Goal: Transaction & Acquisition: Book appointment/travel/reservation

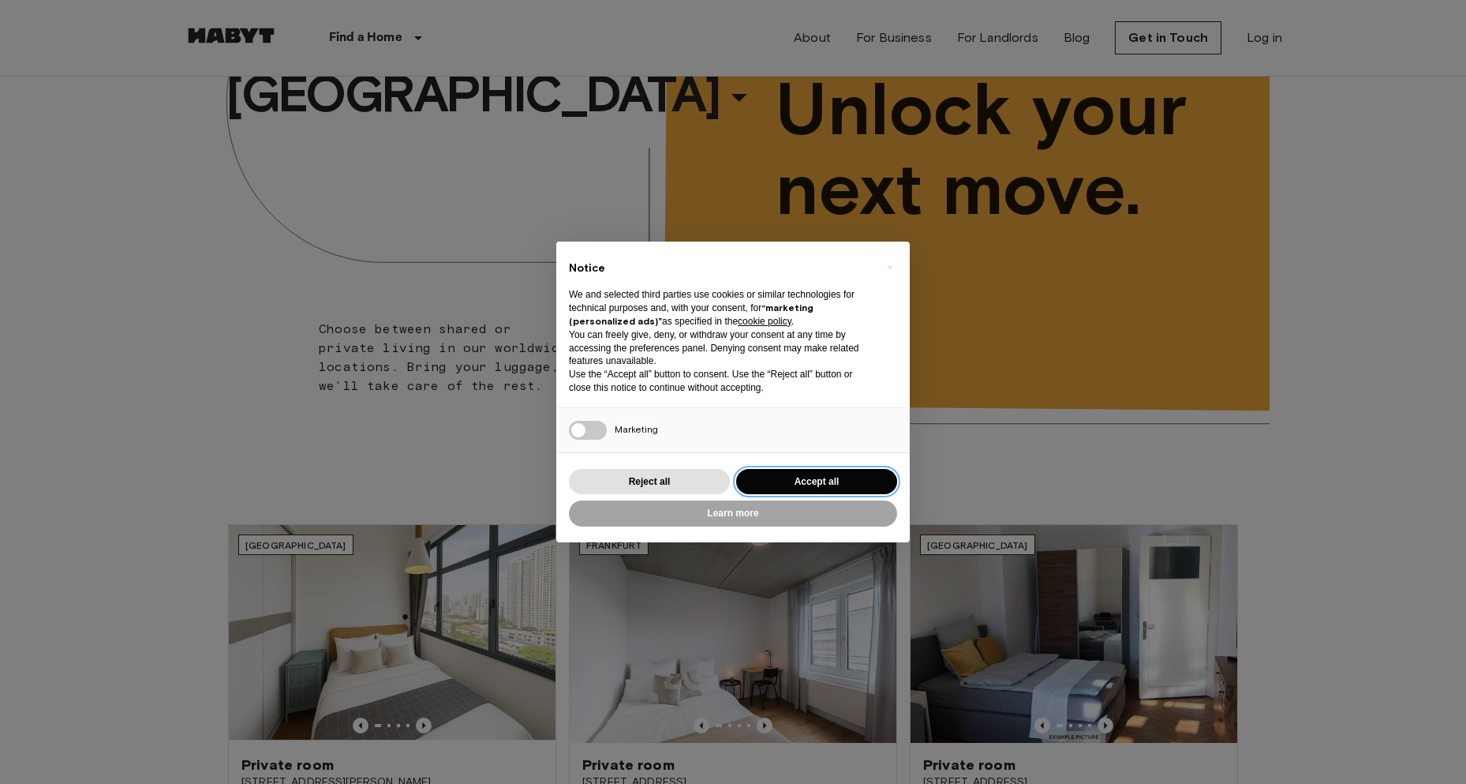
click at [862, 481] on button "Accept all" at bounding box center [816, 482] width 161 height 26
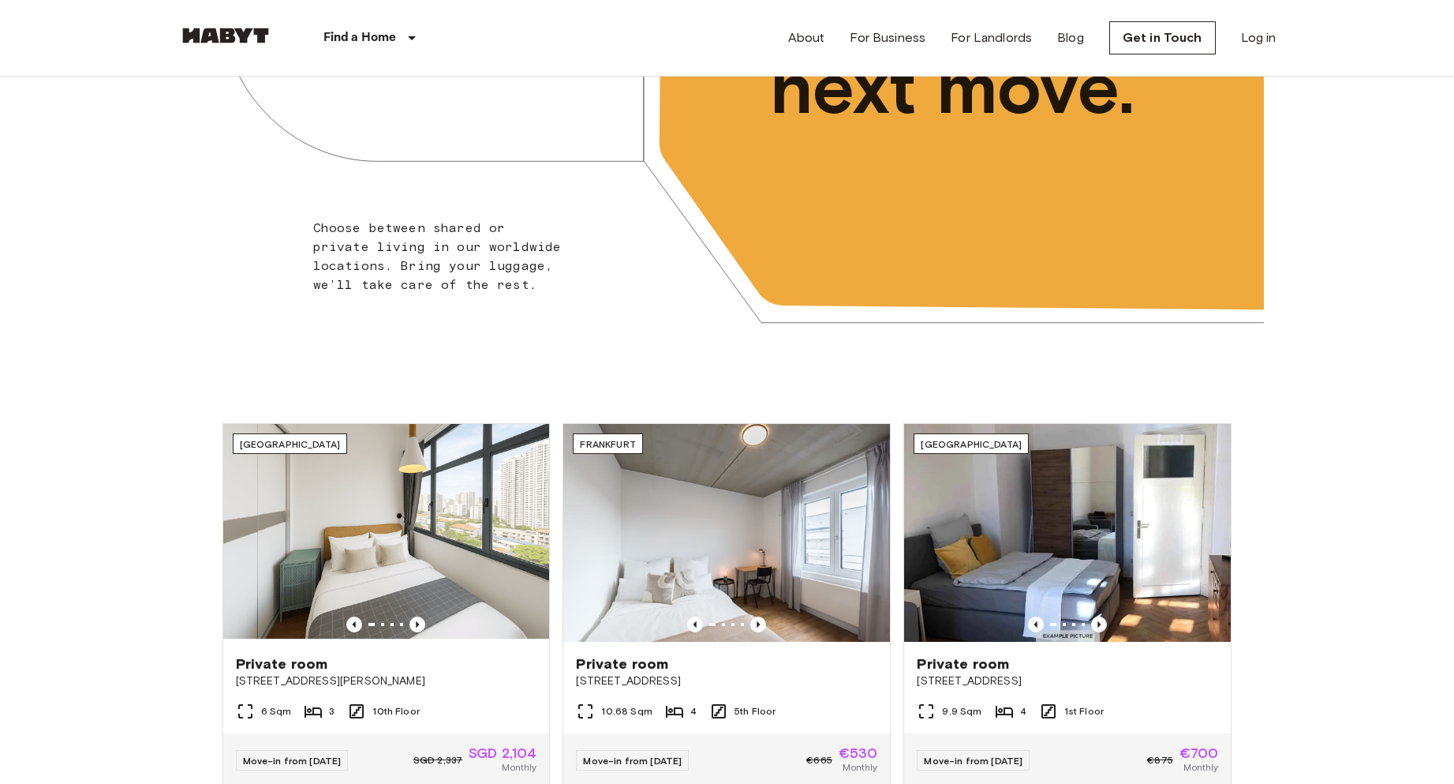
scroll to position [395, 0]
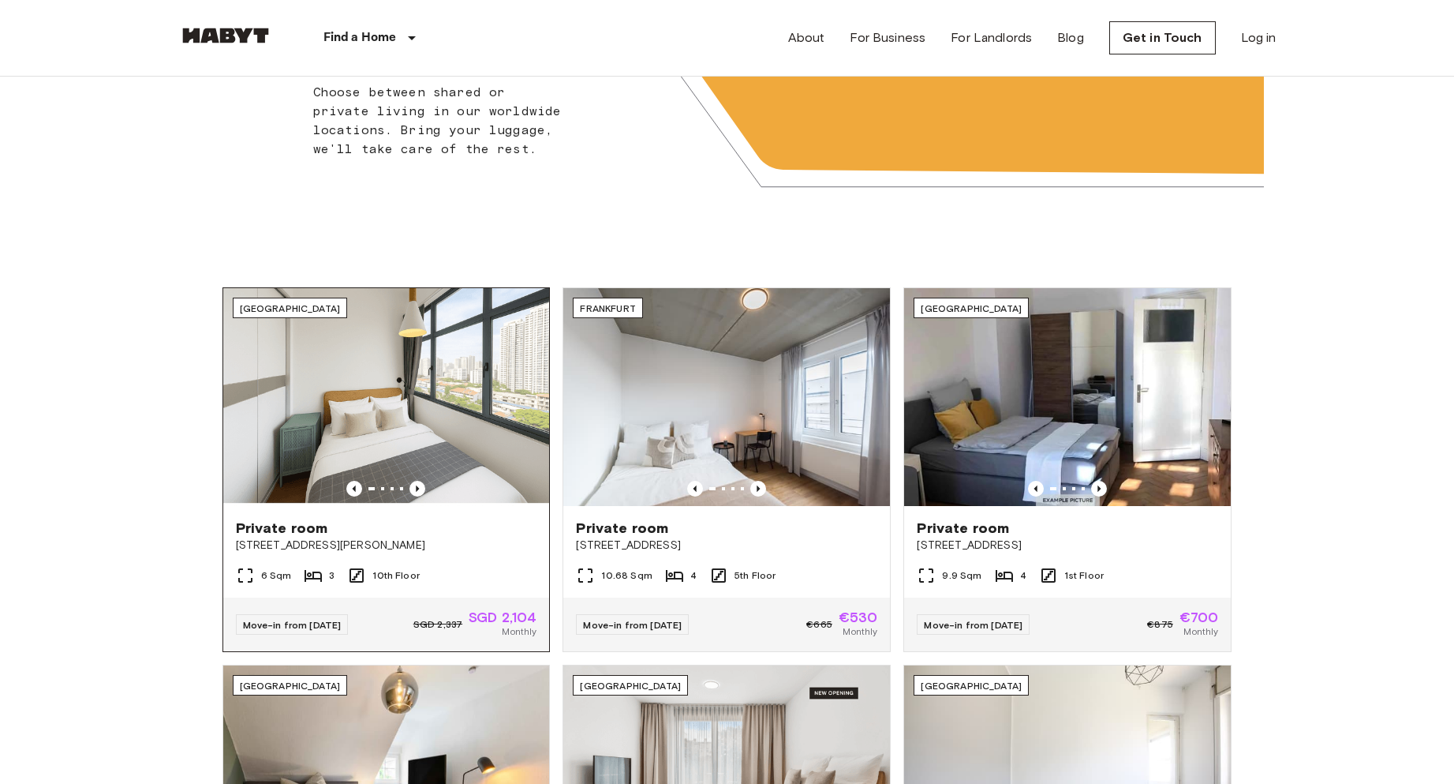
click at [404, 411] on img at bounding box center [386, 397] width 327 height 218
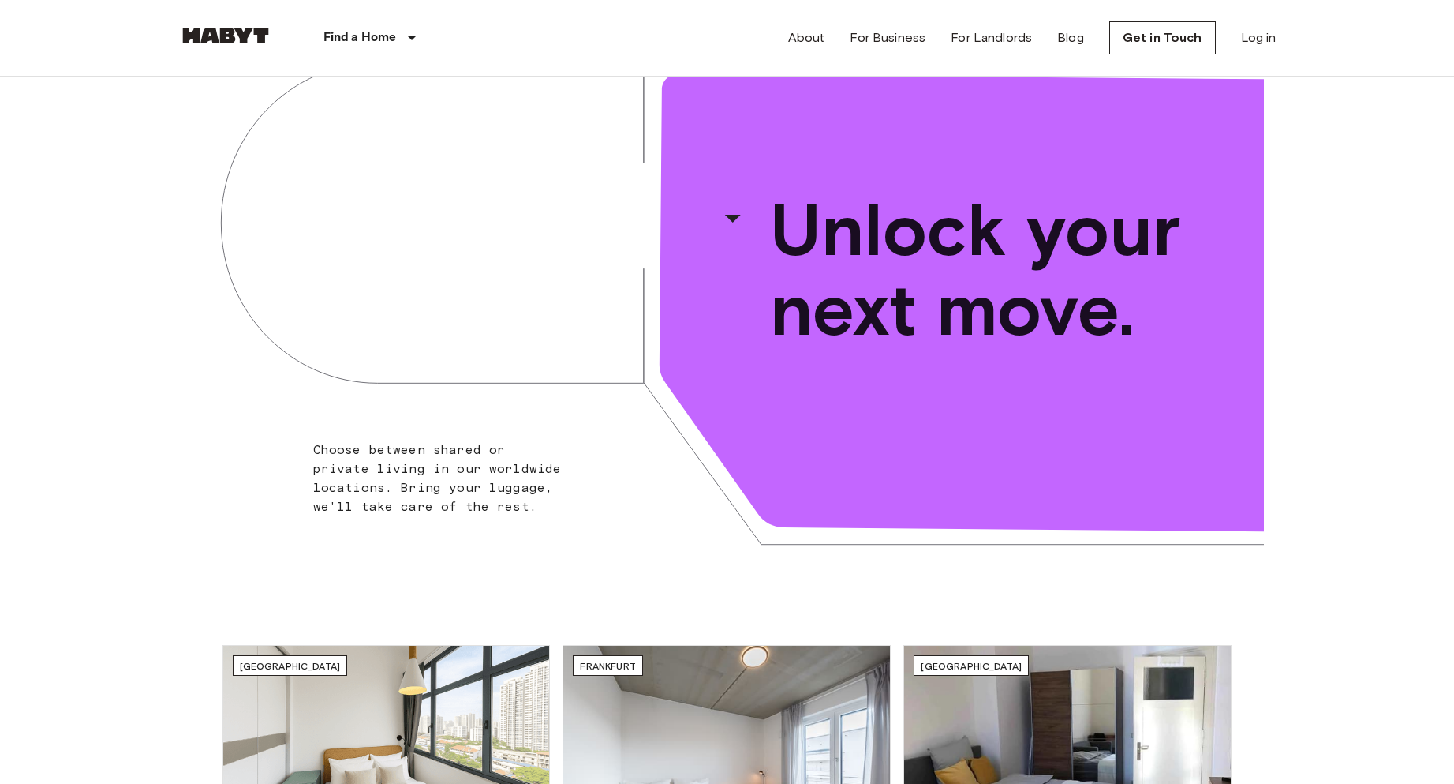
scroll to position [0, 0]
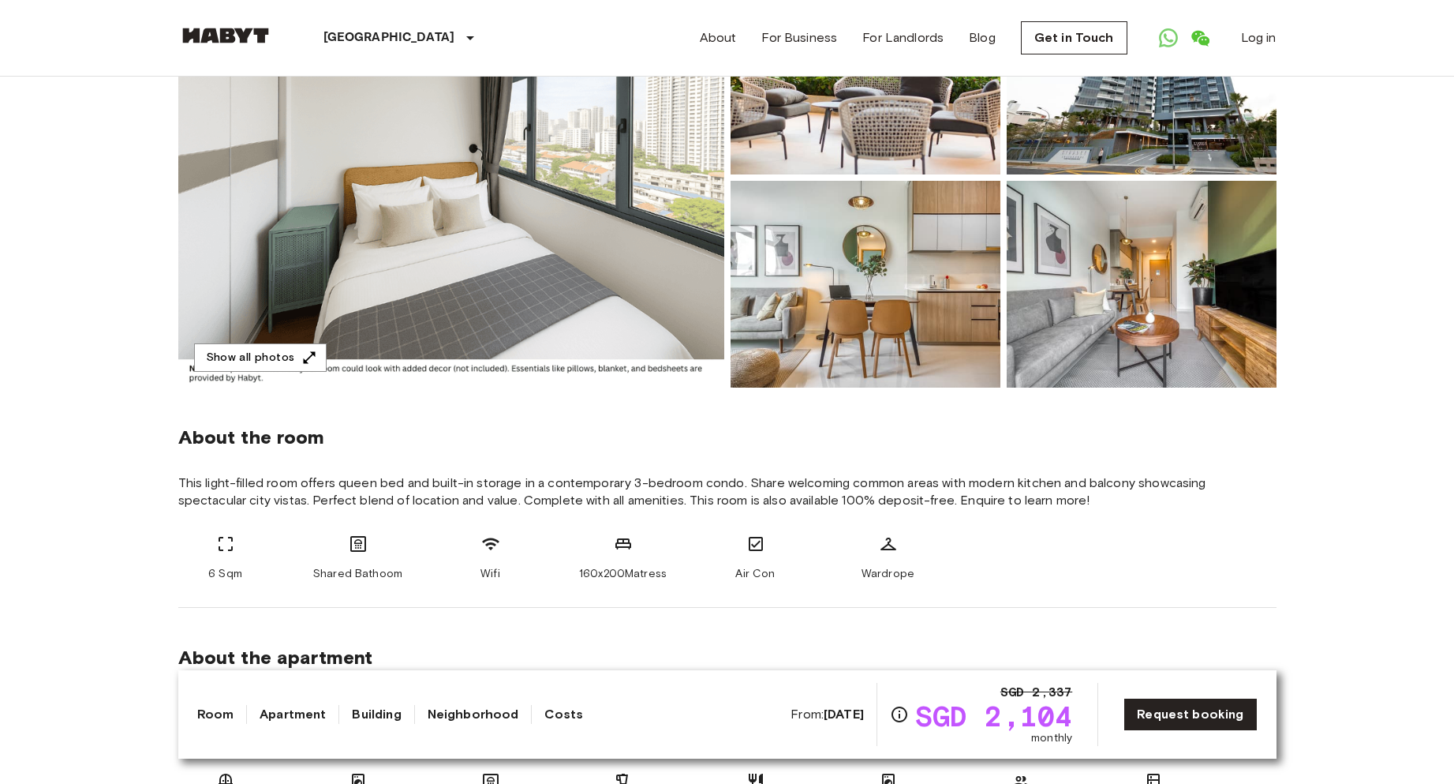
scroll to position [316, 0]
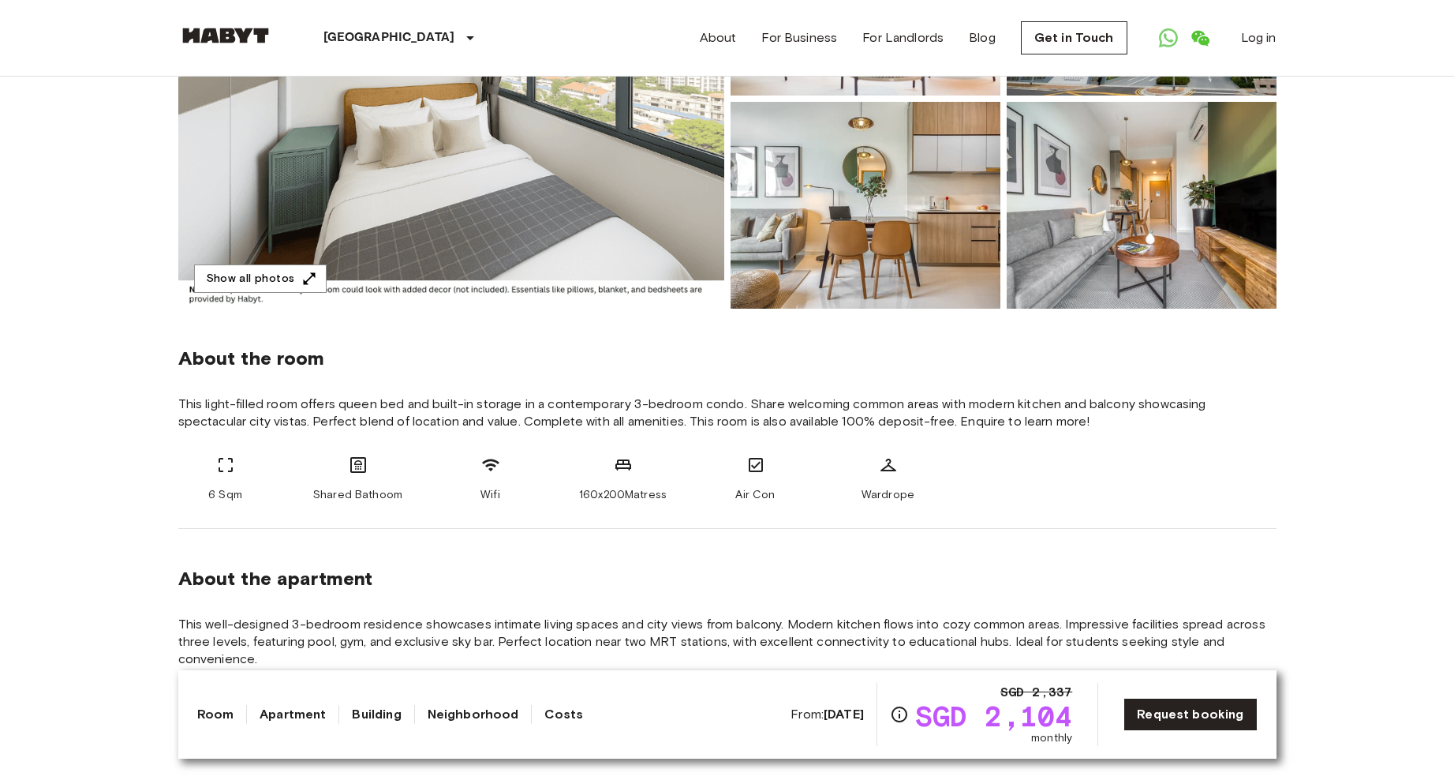
click at [302, 713] on link "Apartment" at bounding box center [293, 714] width 66 height 19
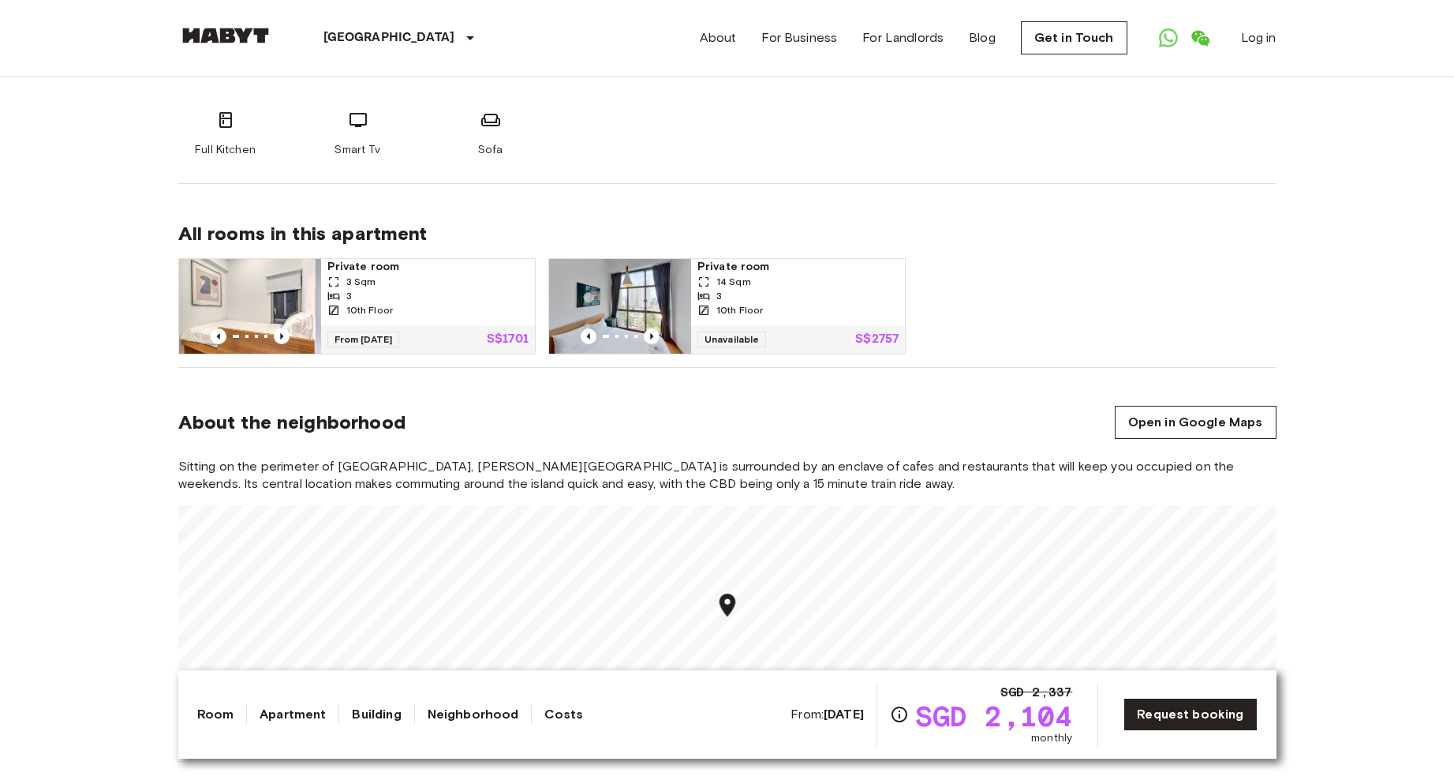
scroll to position [1005, 0]
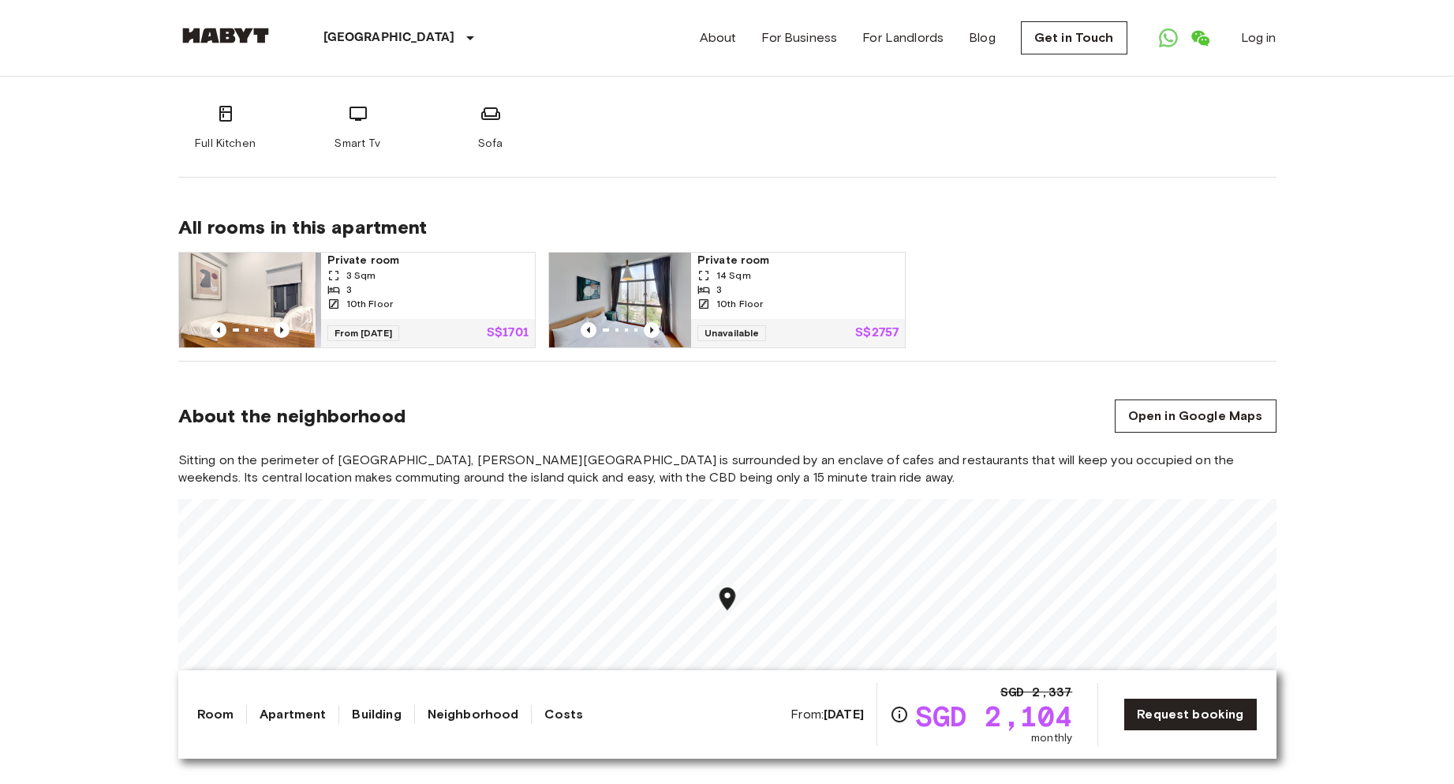
click at [646, 278] on img at bounding box center [620, 300] width 142 height 95
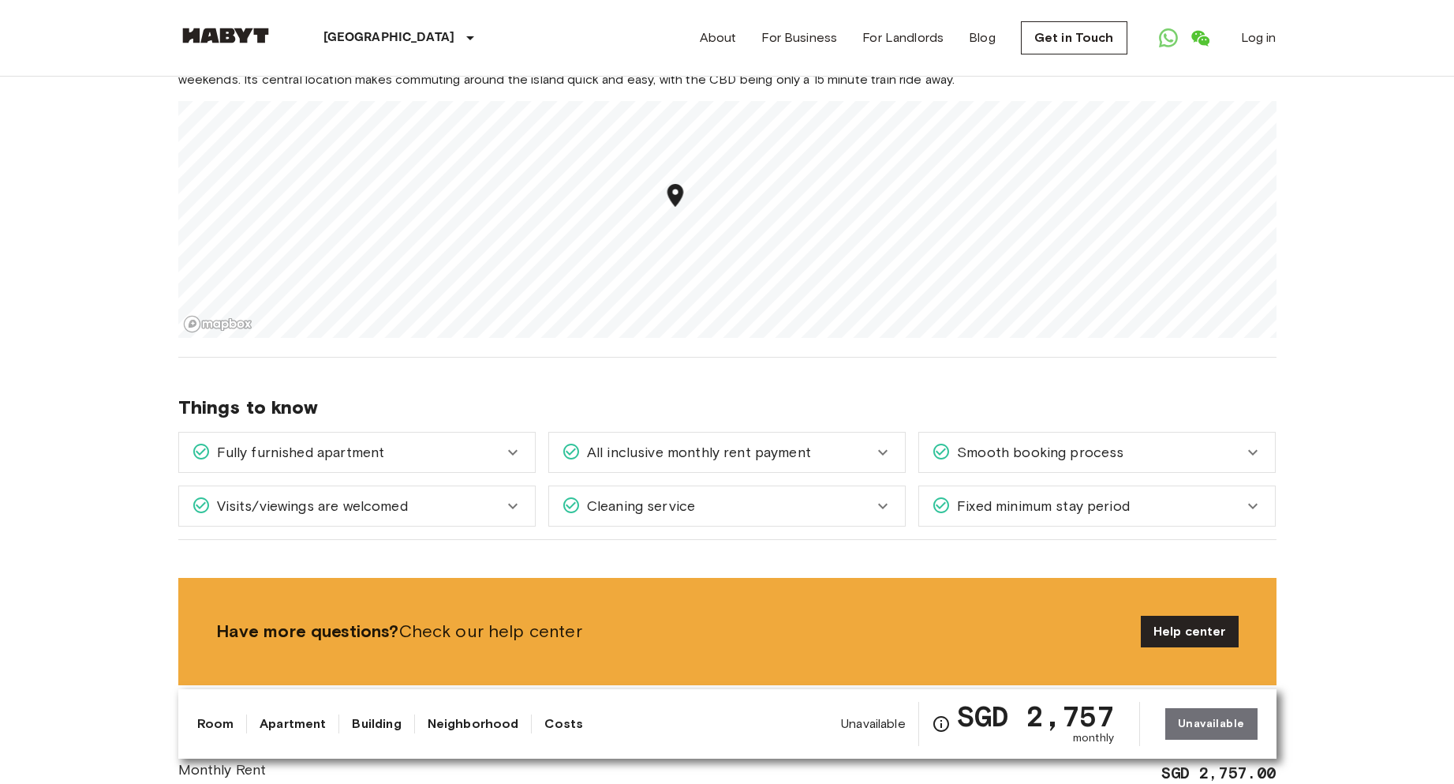
scroll to position [1420, 0]
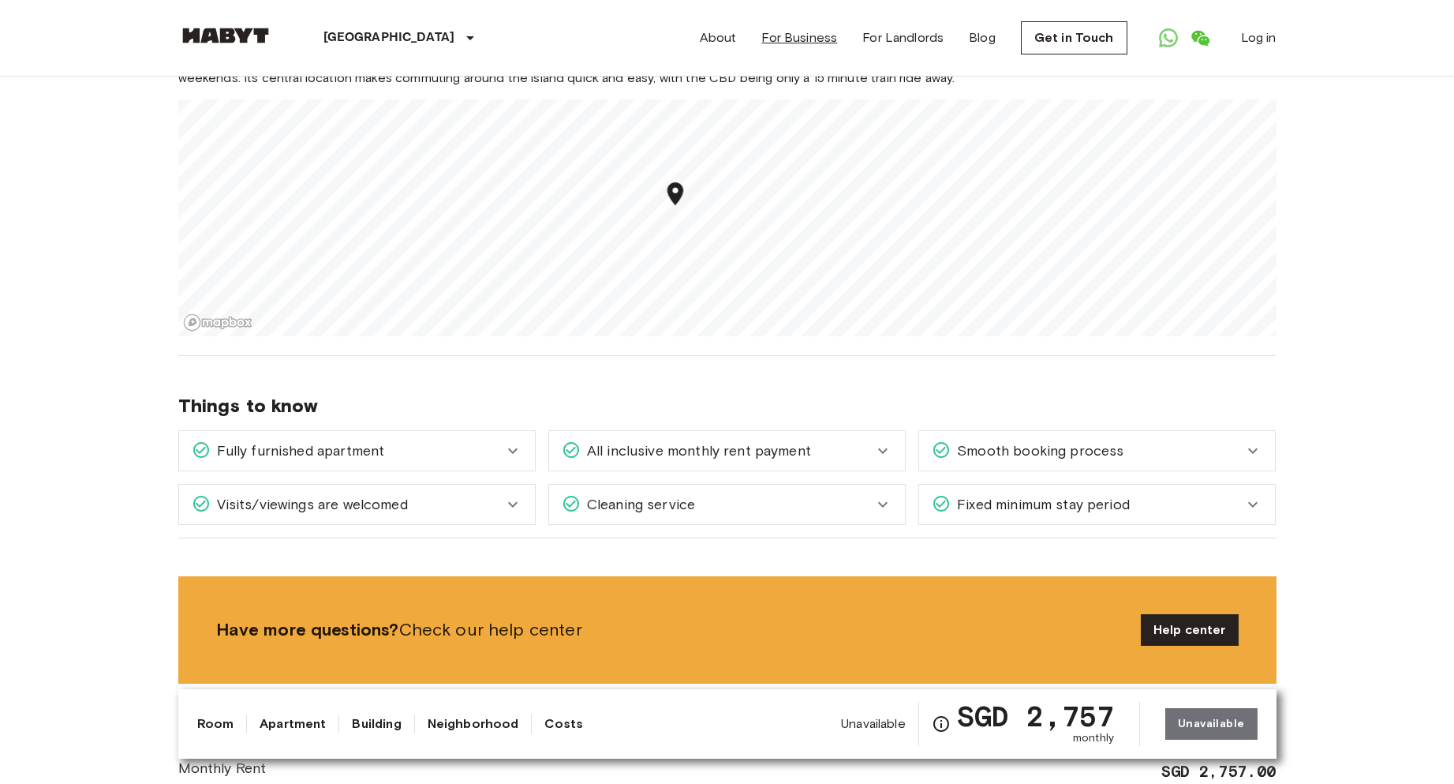
click at [824, 40] on link "For Business" at bounding box center [799, 37] width 76 height 19
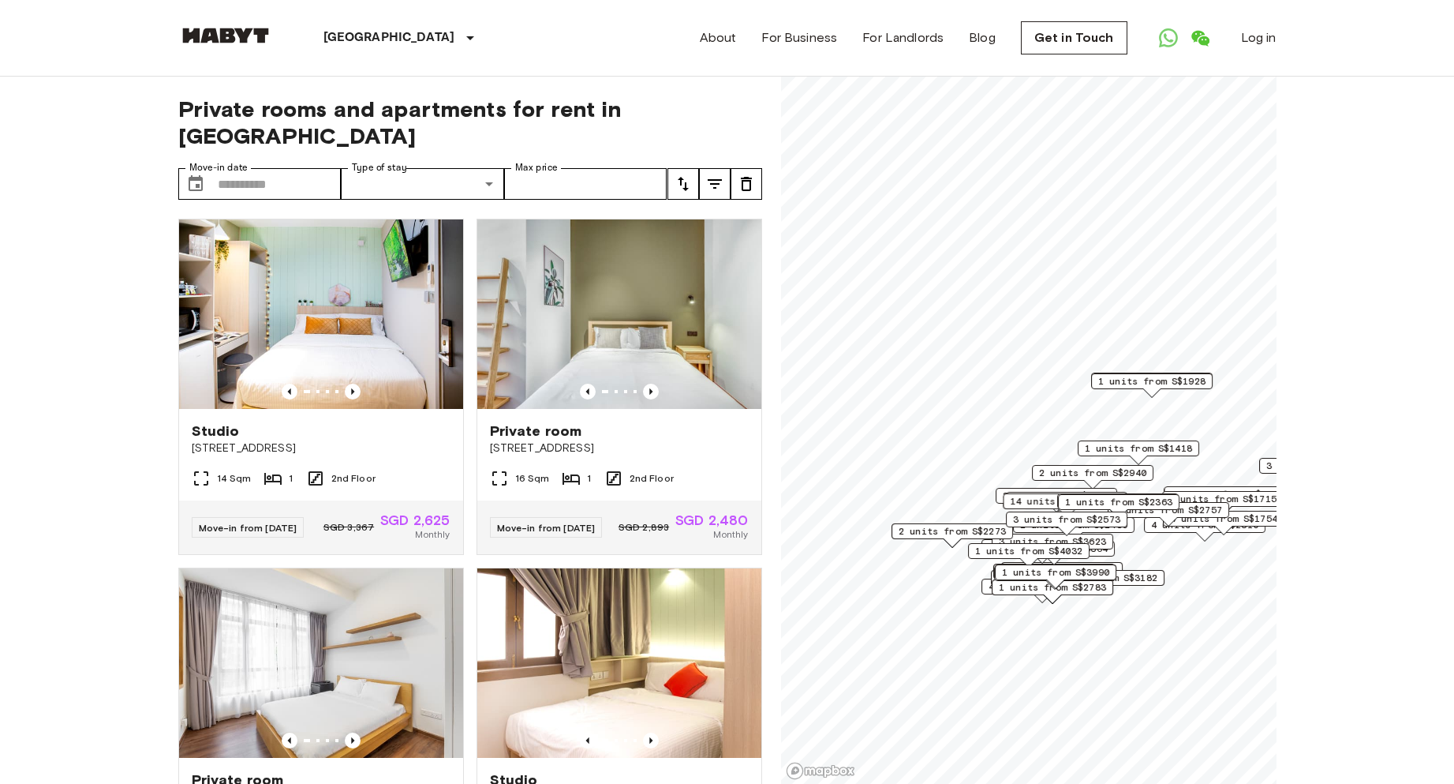
click at [1101, 446] on span "1 units from S$1418" at bounding box center [1138, 448] width 107 height 14
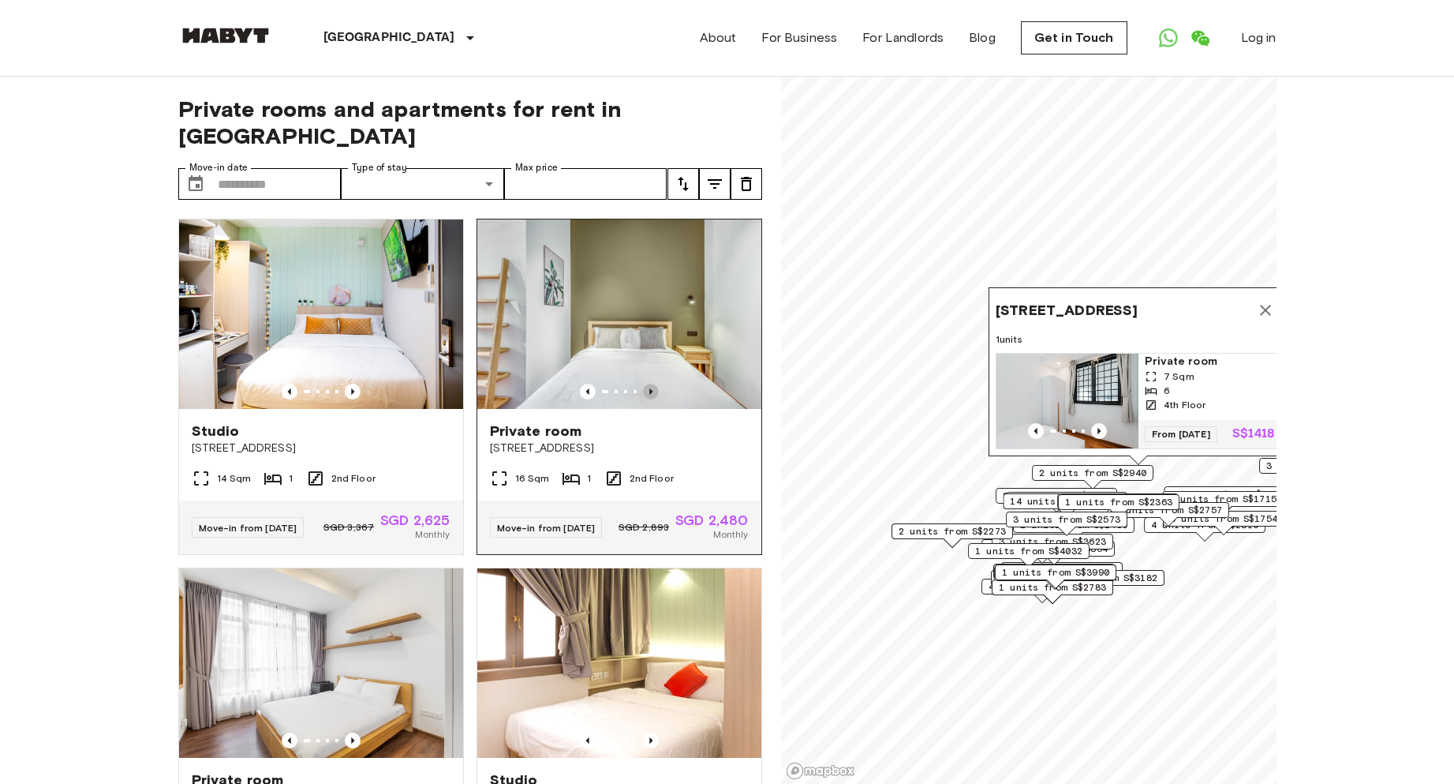
click at [649, 388] on icon "Previous image" at bounding box center [650, 391] width 3 height 6
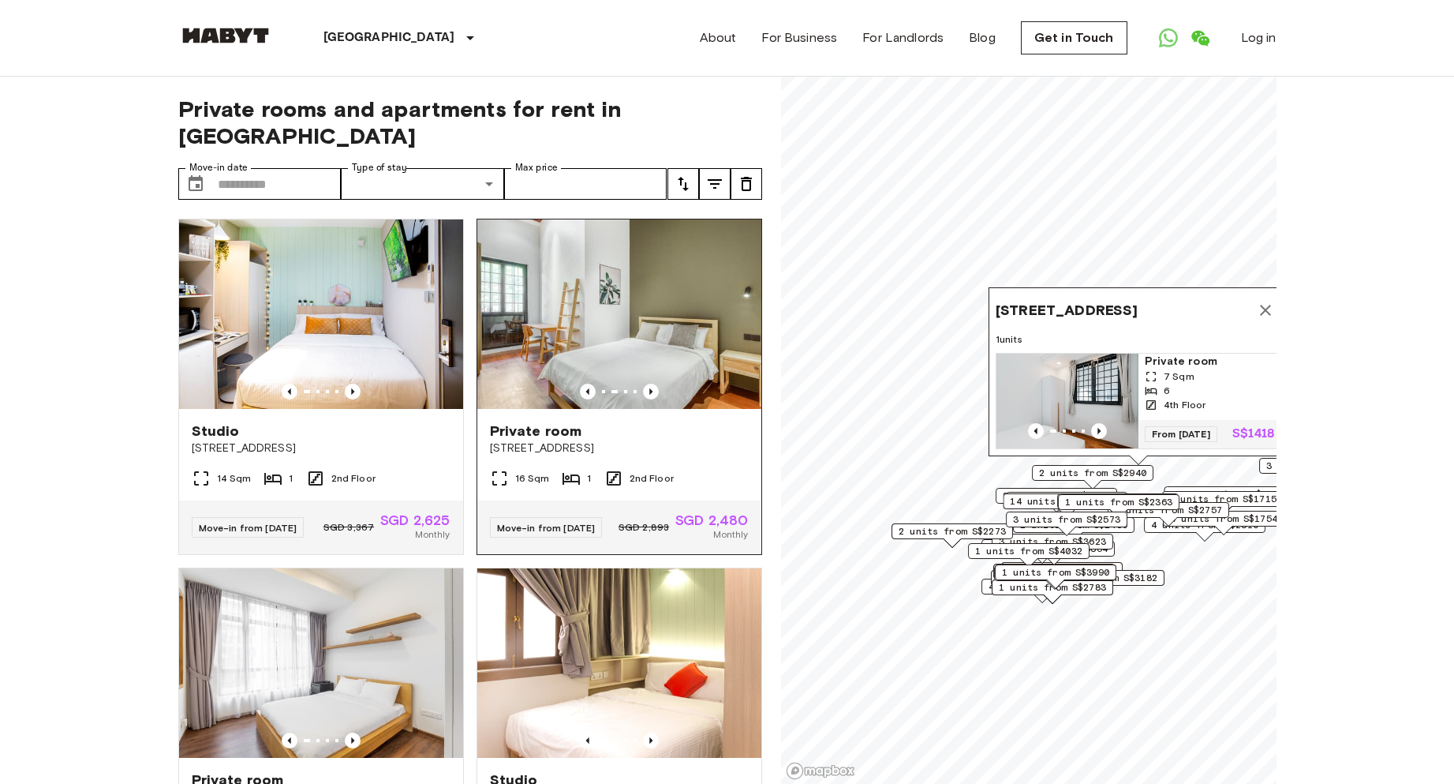
click at [664, 298] on img at bounding box center [619, 313] width 284 height 189
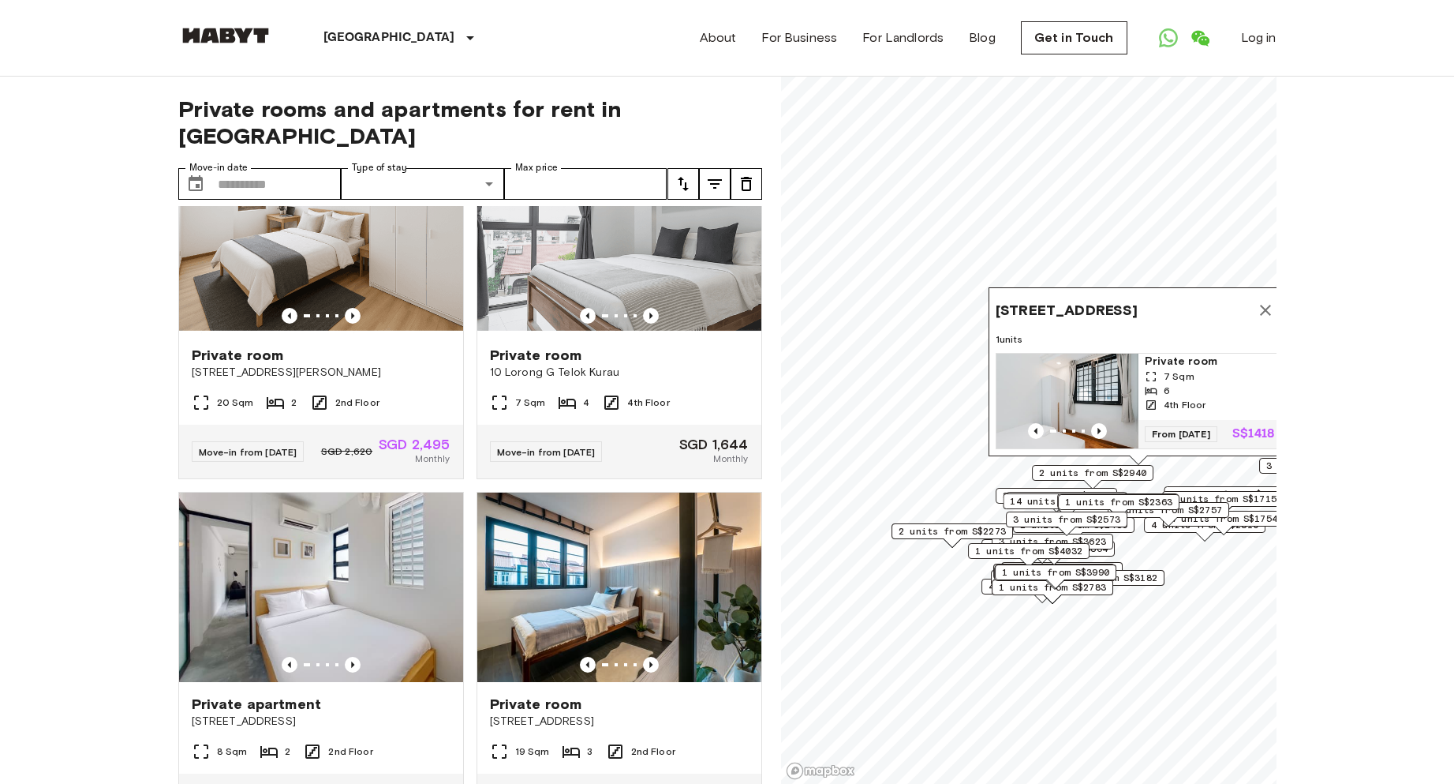
scroll to position [2131, 0]
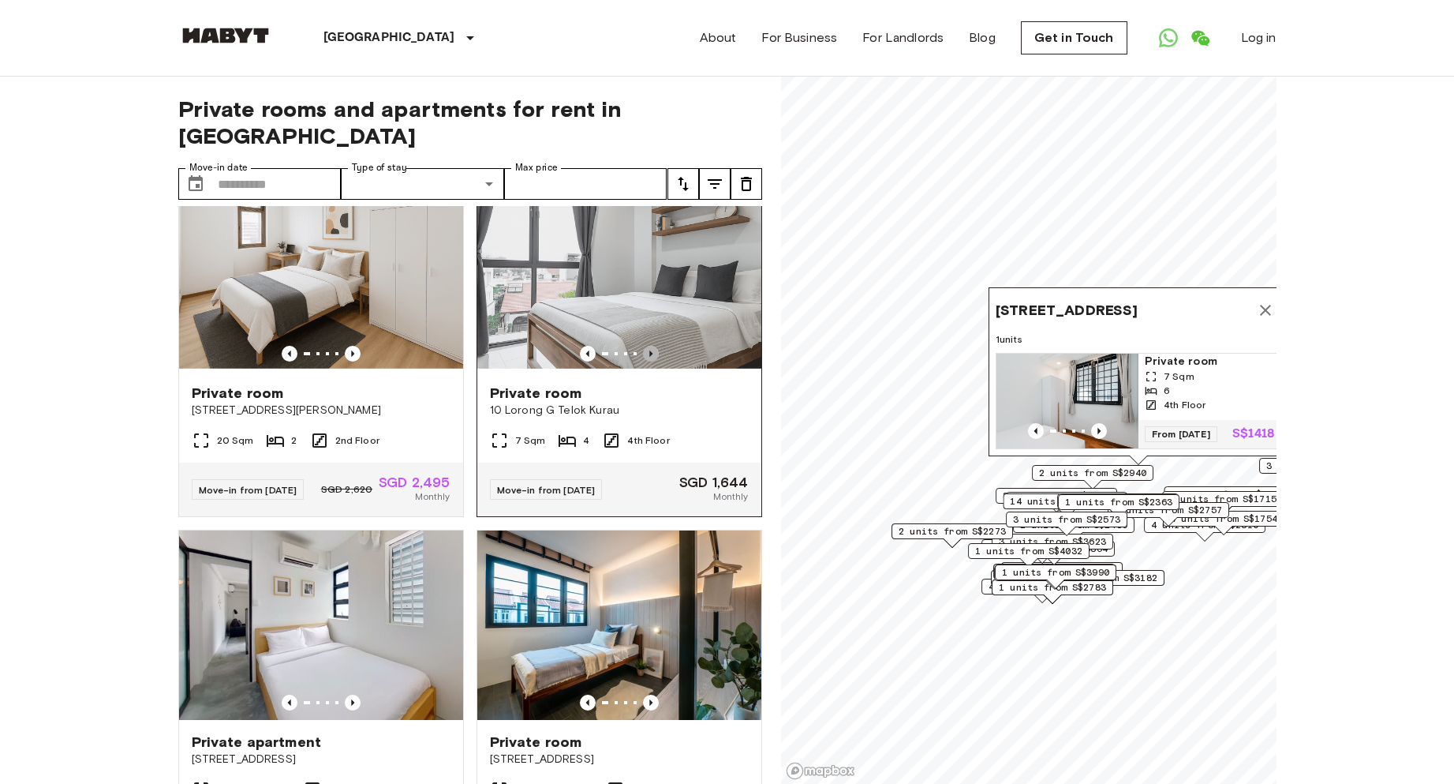
click at [643, 361] on icon "Previous image" at bounding box center [651, 354] width 16 height 16
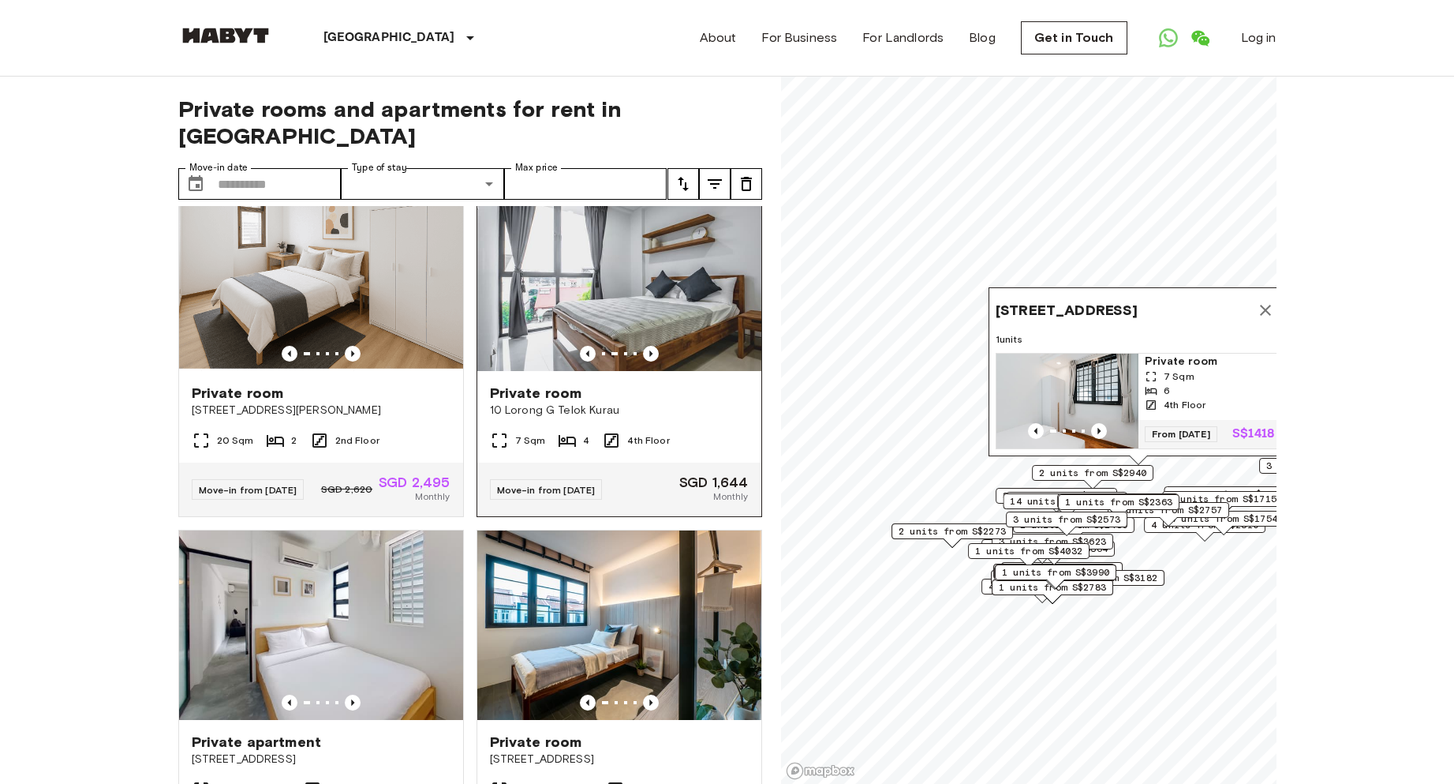
click at [642, 371] on img at bounding box center [619, 275] width 284 height 189
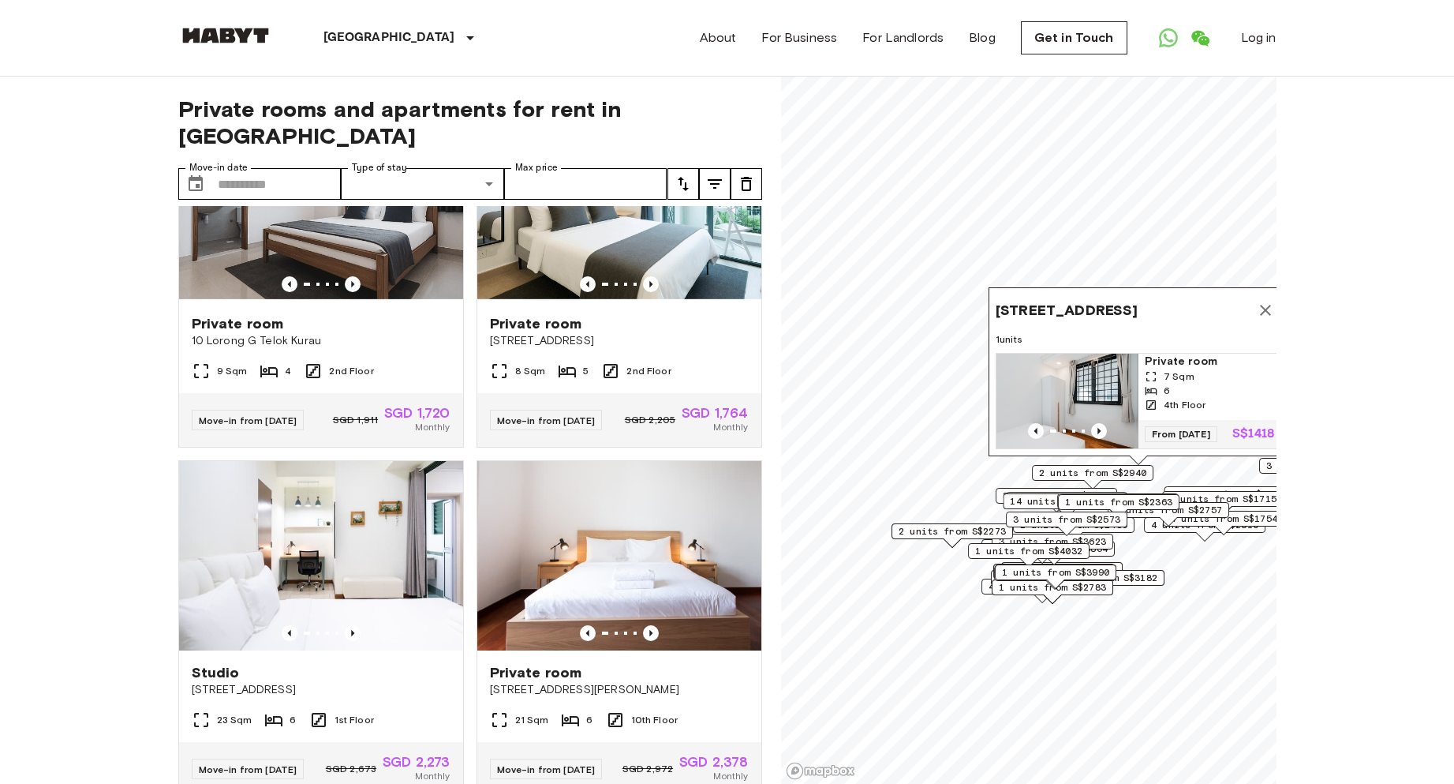
scroll to position [4656, 0]
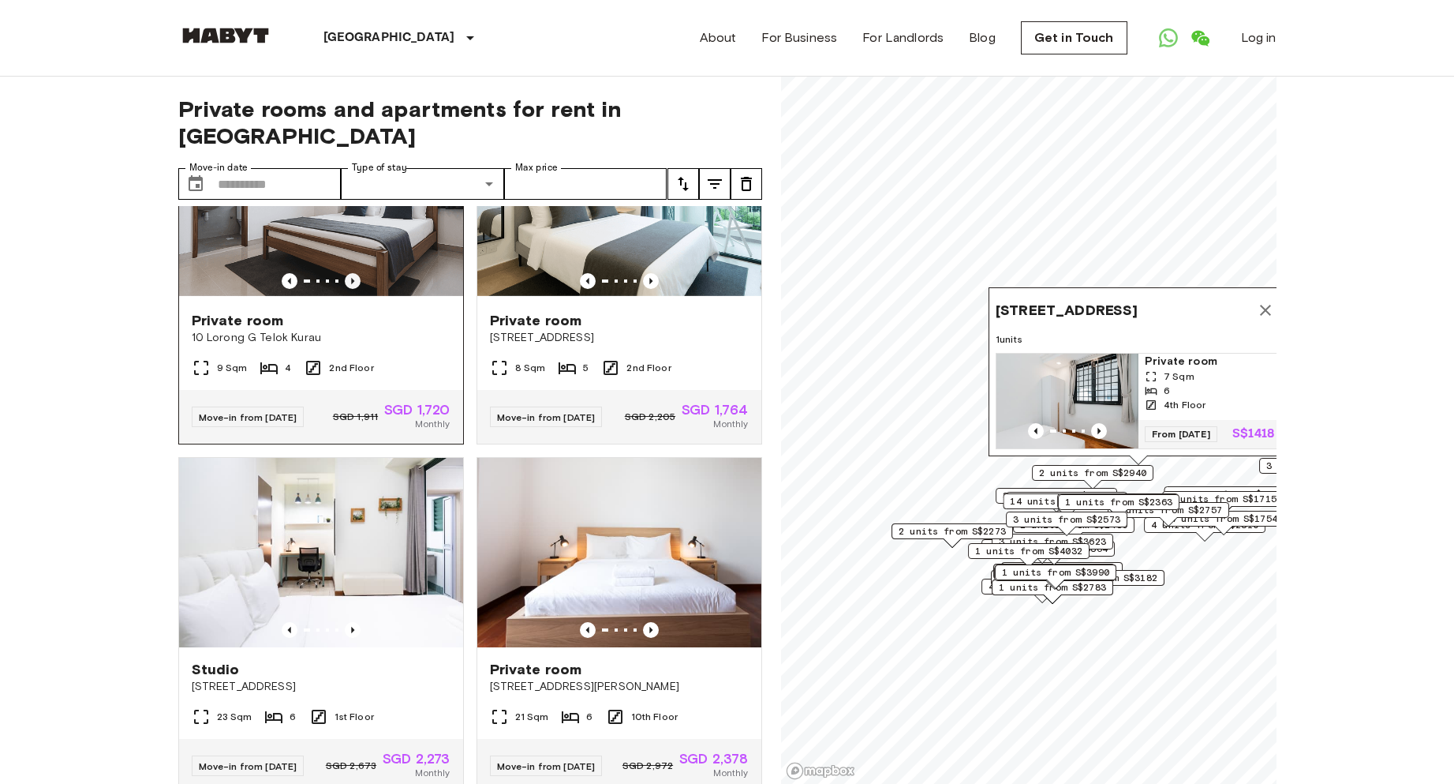
click at [348, 289] on icon "Previous image" at bounding box center [353, 281] width 16 height 16
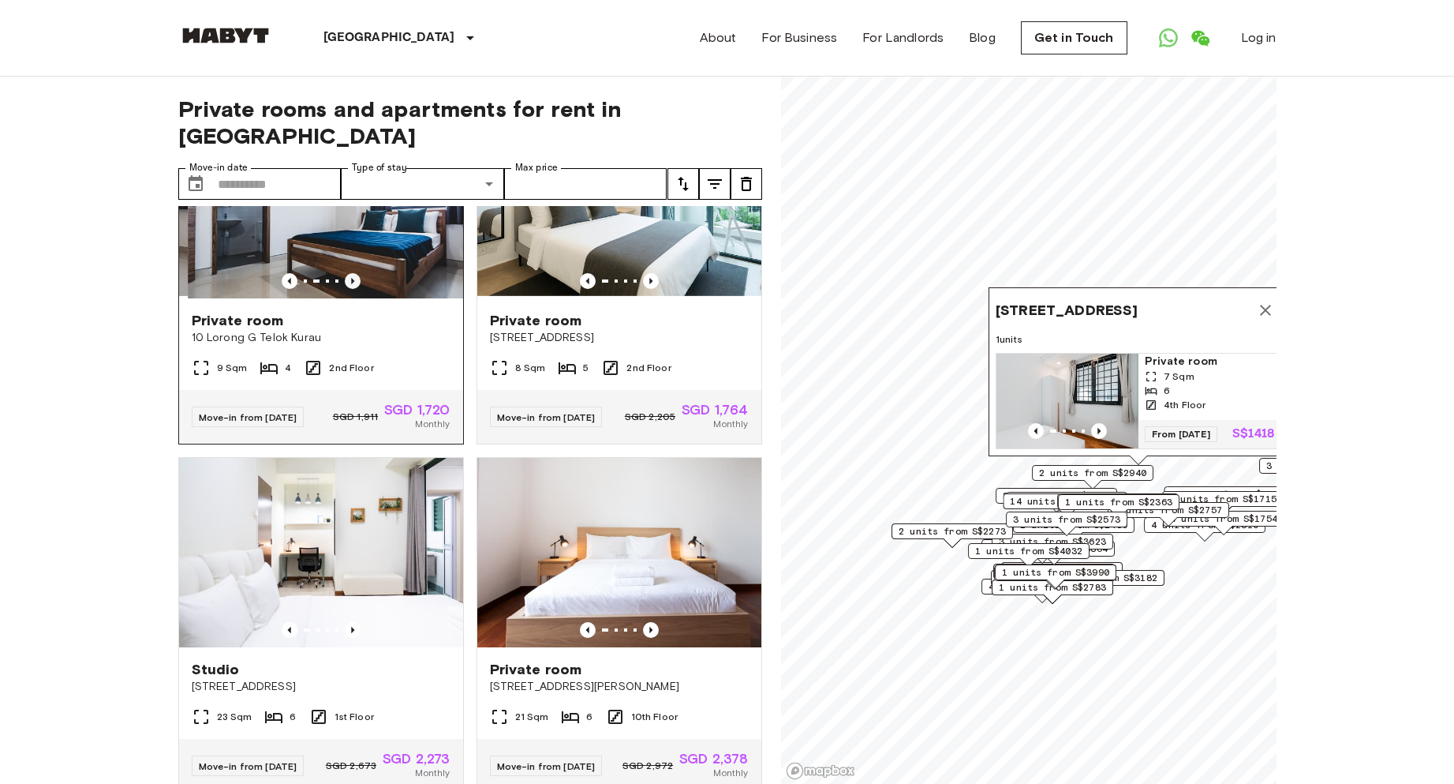
click at [348, 289] on icon "Previous image" at bounding box center [353, 281] width 16 height 16
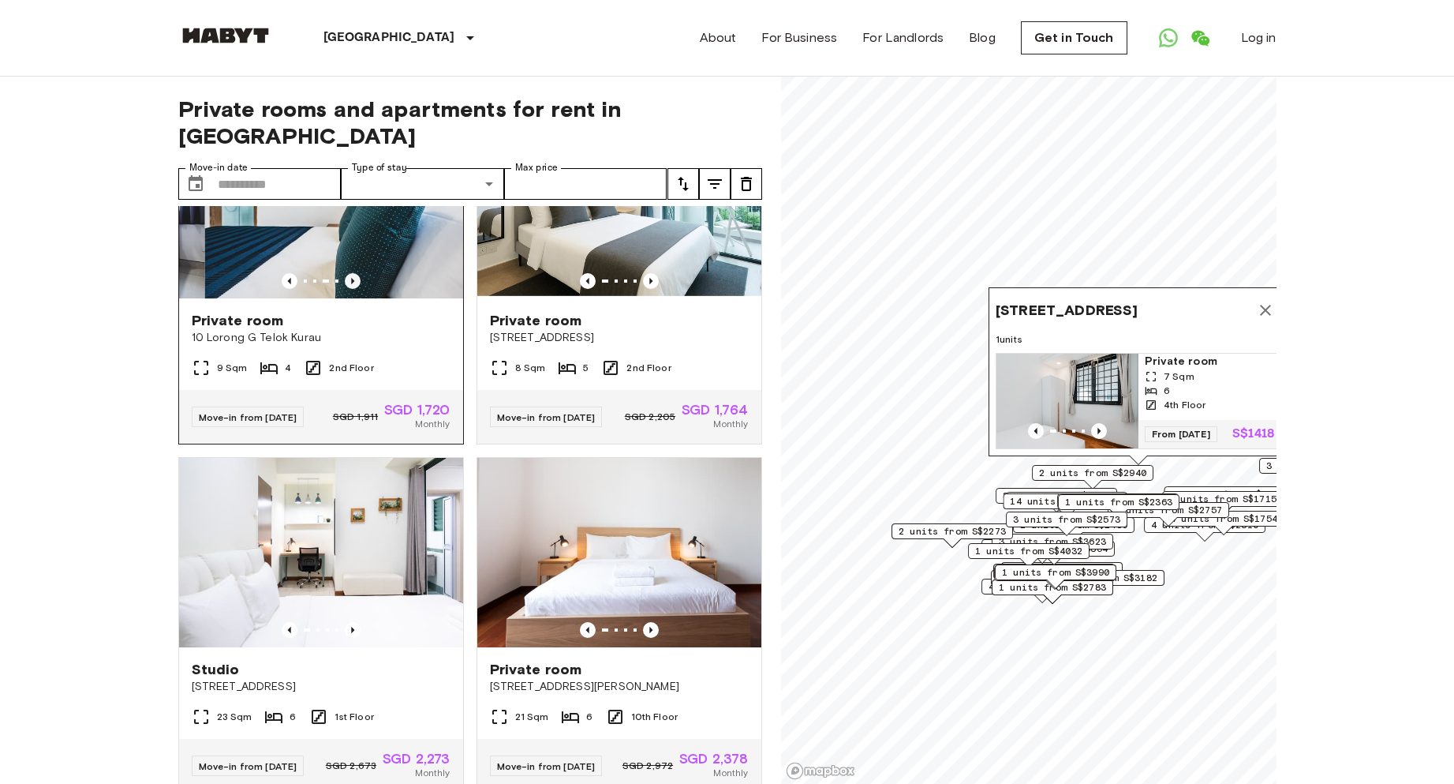
click at [348, 289] on icon "Previous image" at bounding box center [353, 281] width 16 height 16
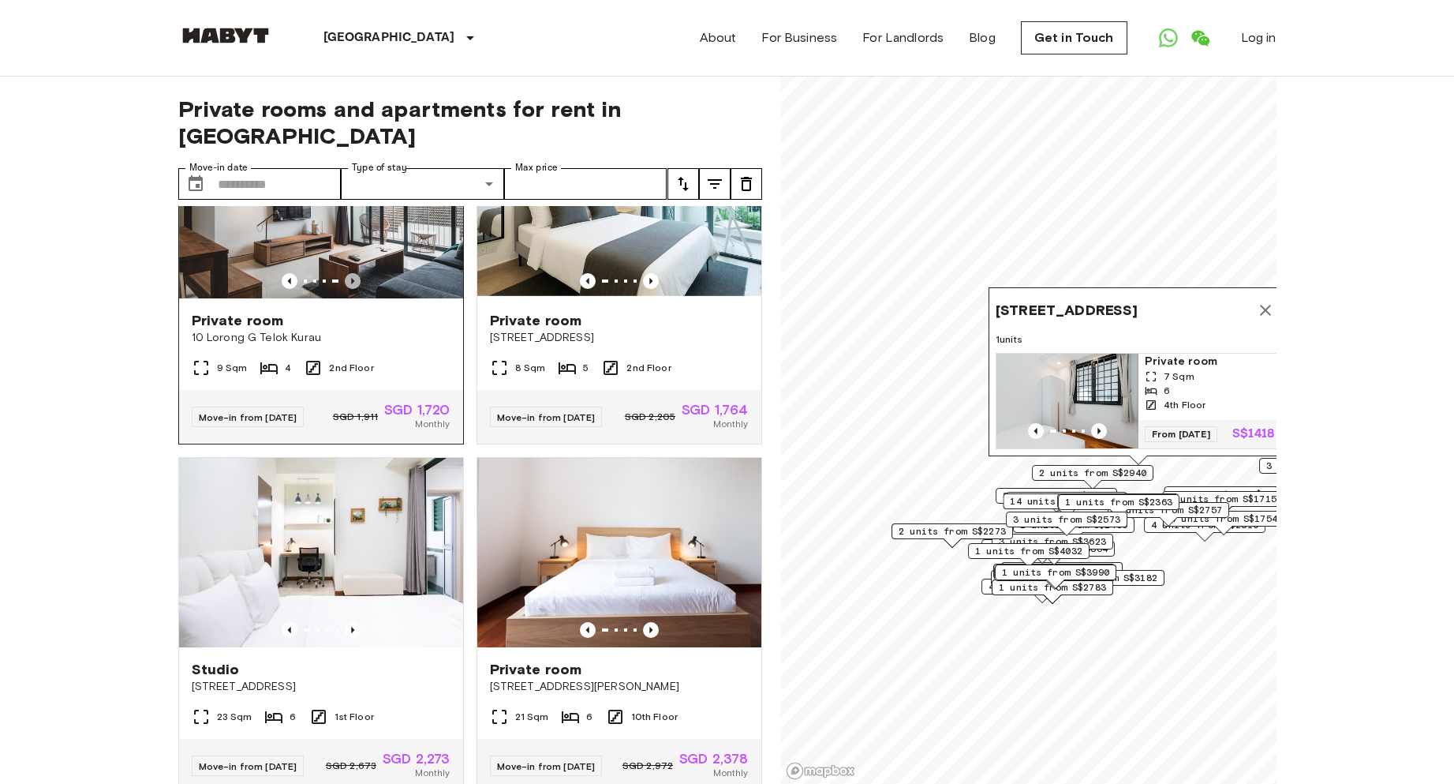
click at [348, 289] on icon "Previous image" at bounding box center [353, 281] width 16 height 16
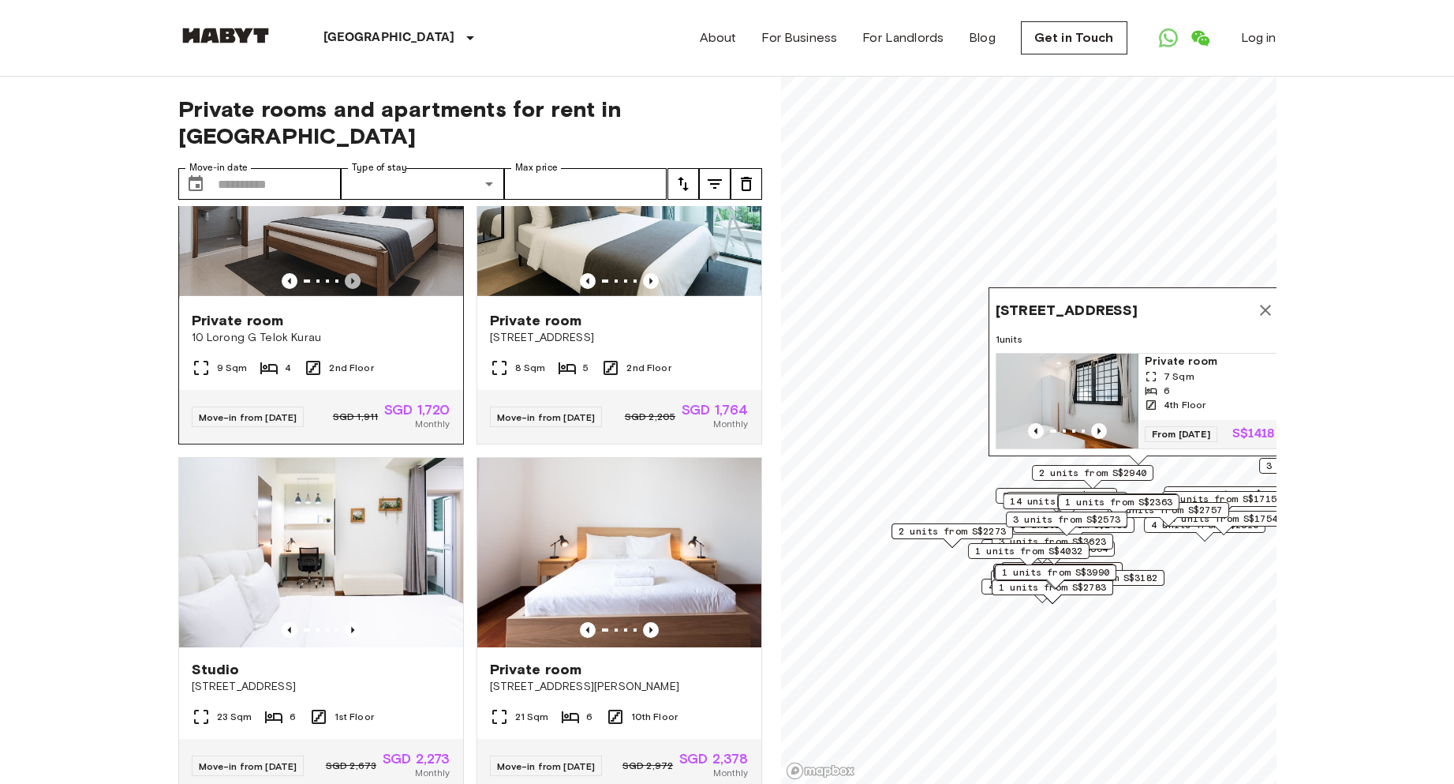
click at [348, 289] on icon "Previous image" at bounding box center [353, 281] width 16 height 16
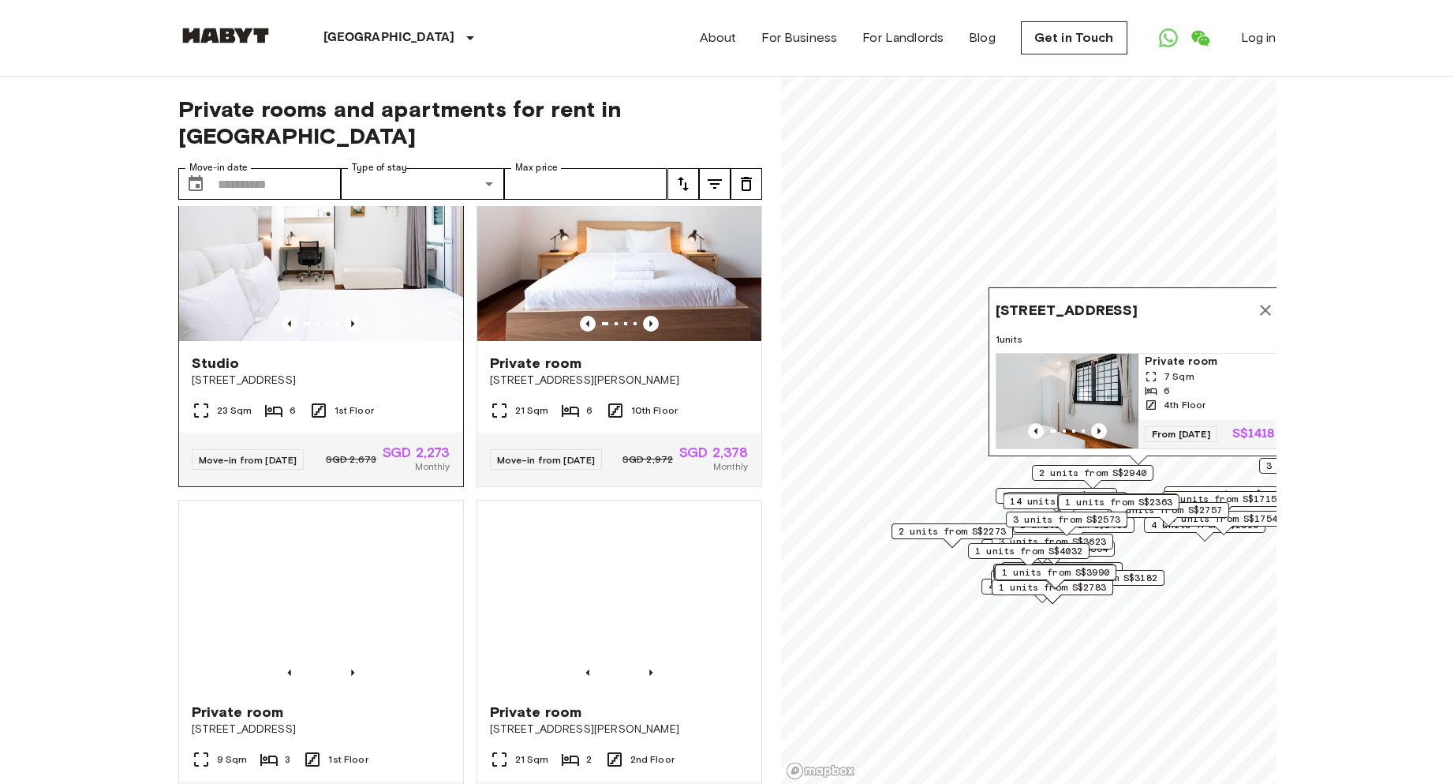
scroll to position [4971, 0]
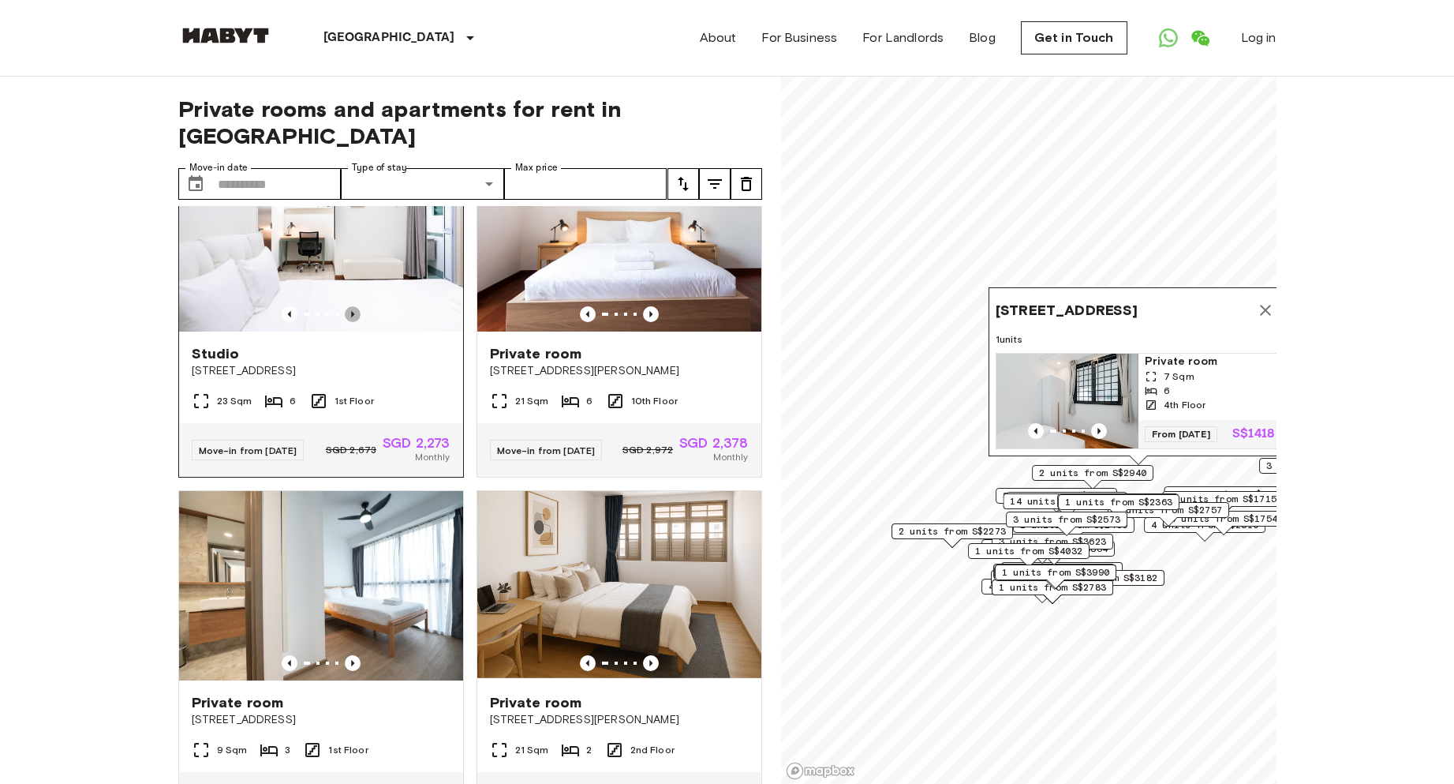
click at [347, 322] on icon "Previous image" at bounding box center [353, 314] width 16 height 16
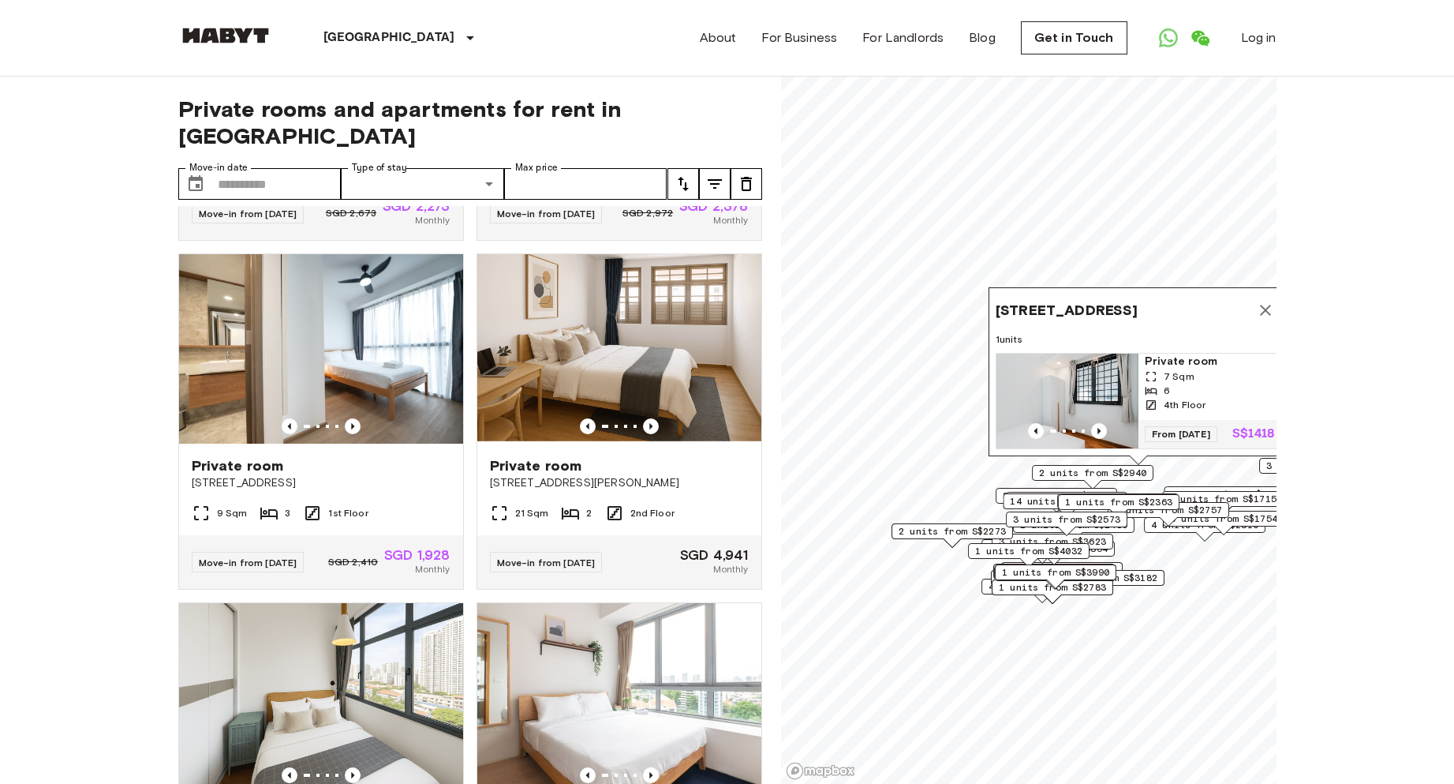
scroll to position [5129, 0]
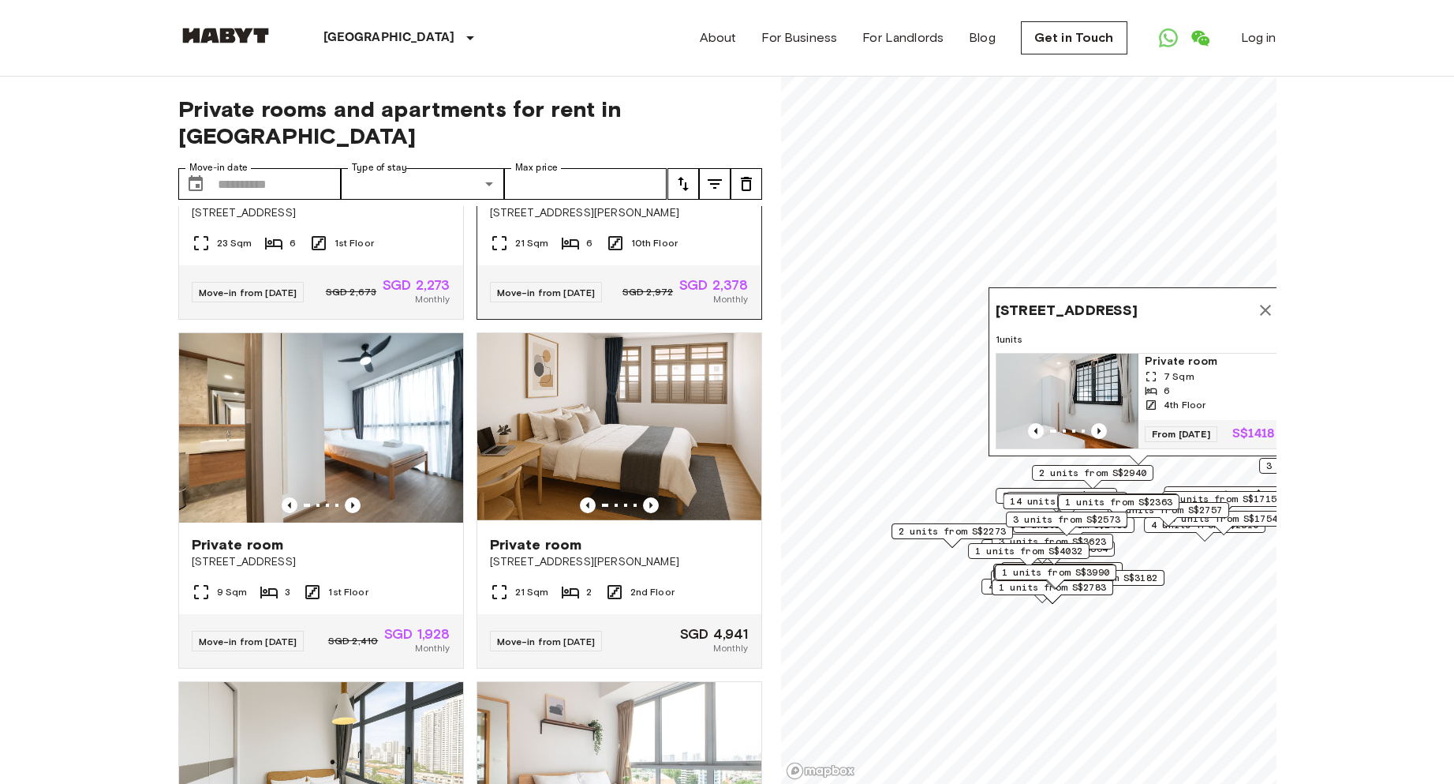
click at [643, 164] on icon "Previous image" at bounding box center [651, 156] width 16 height 16
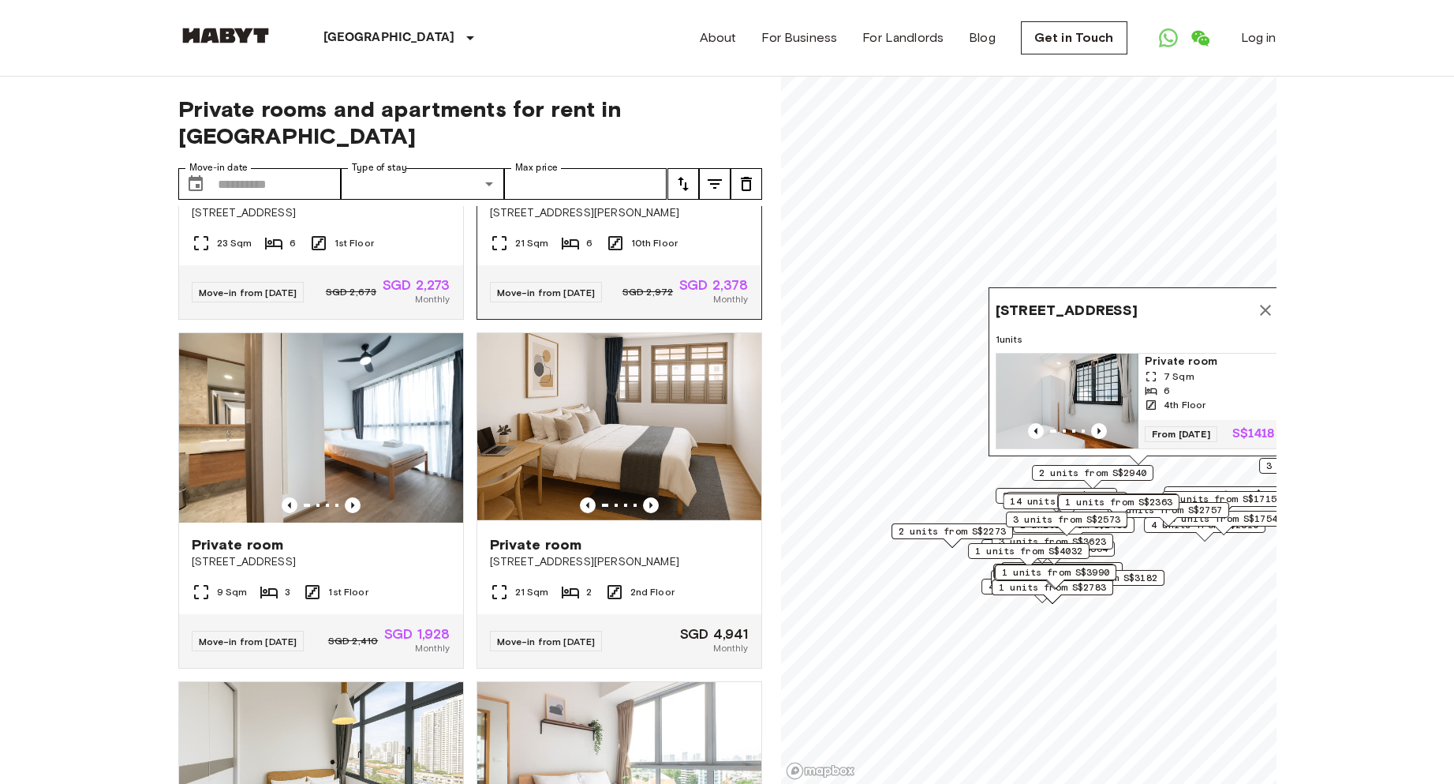
click at [643, 164] on icon "Previous image" at bounding box center [651, 156] width 16 height 16
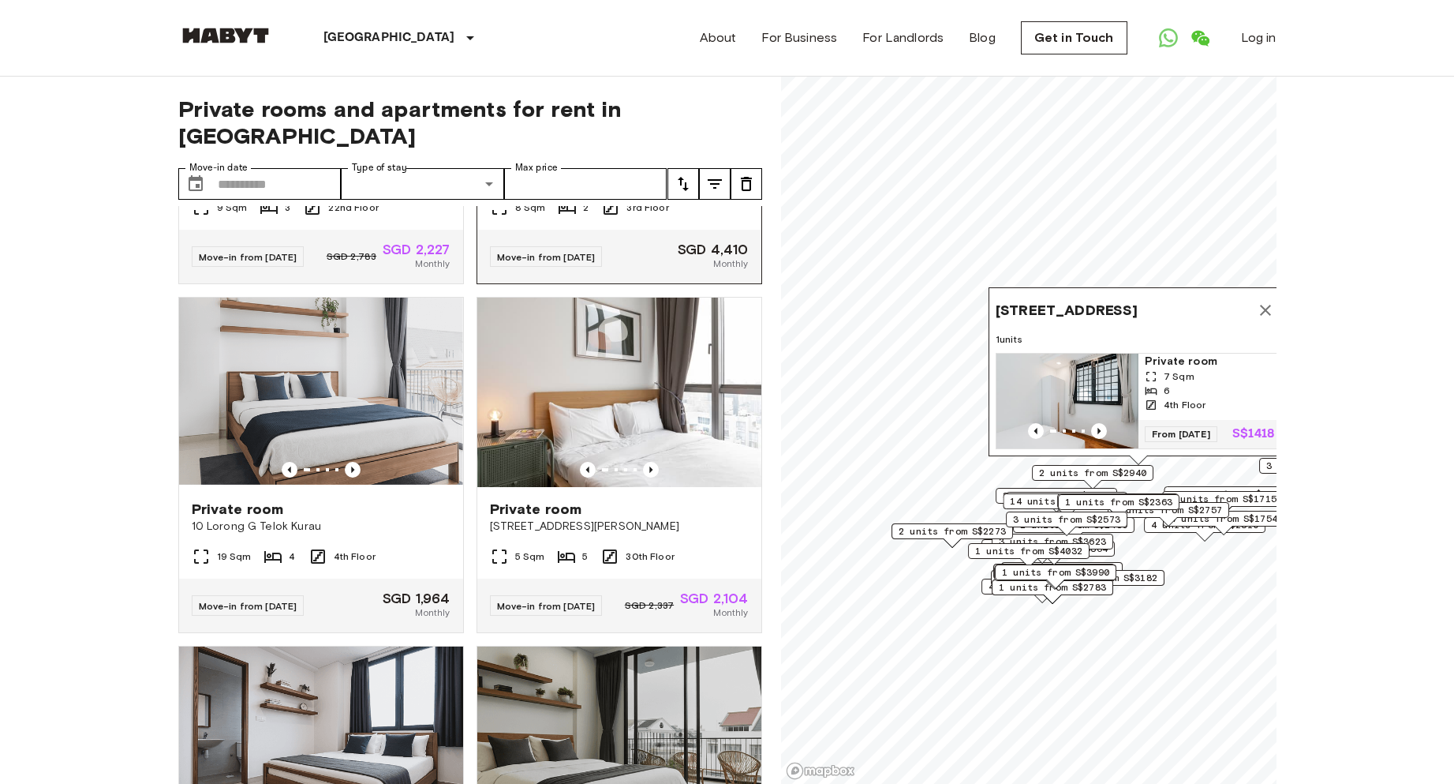
scroll to position [6759, 0]
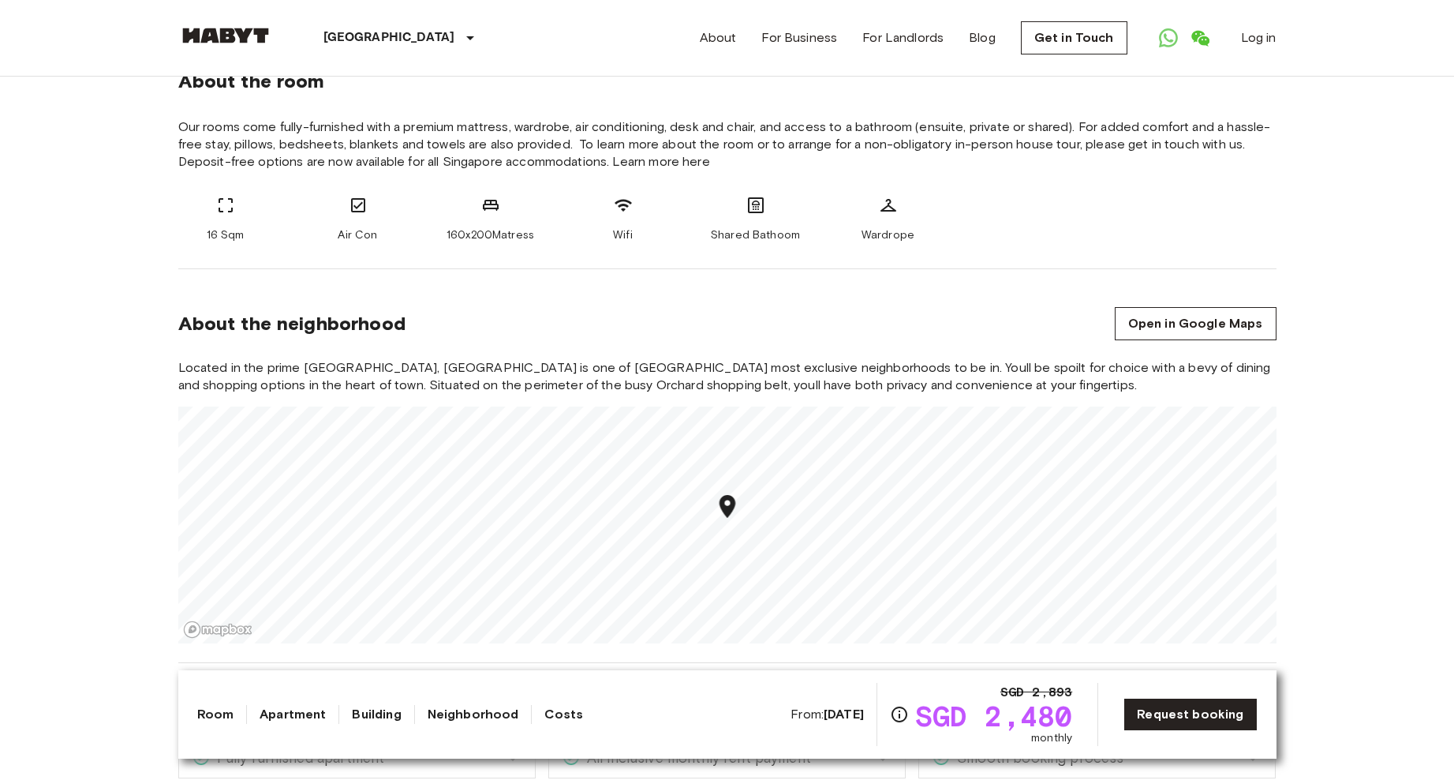
scroll to position [789, 0]
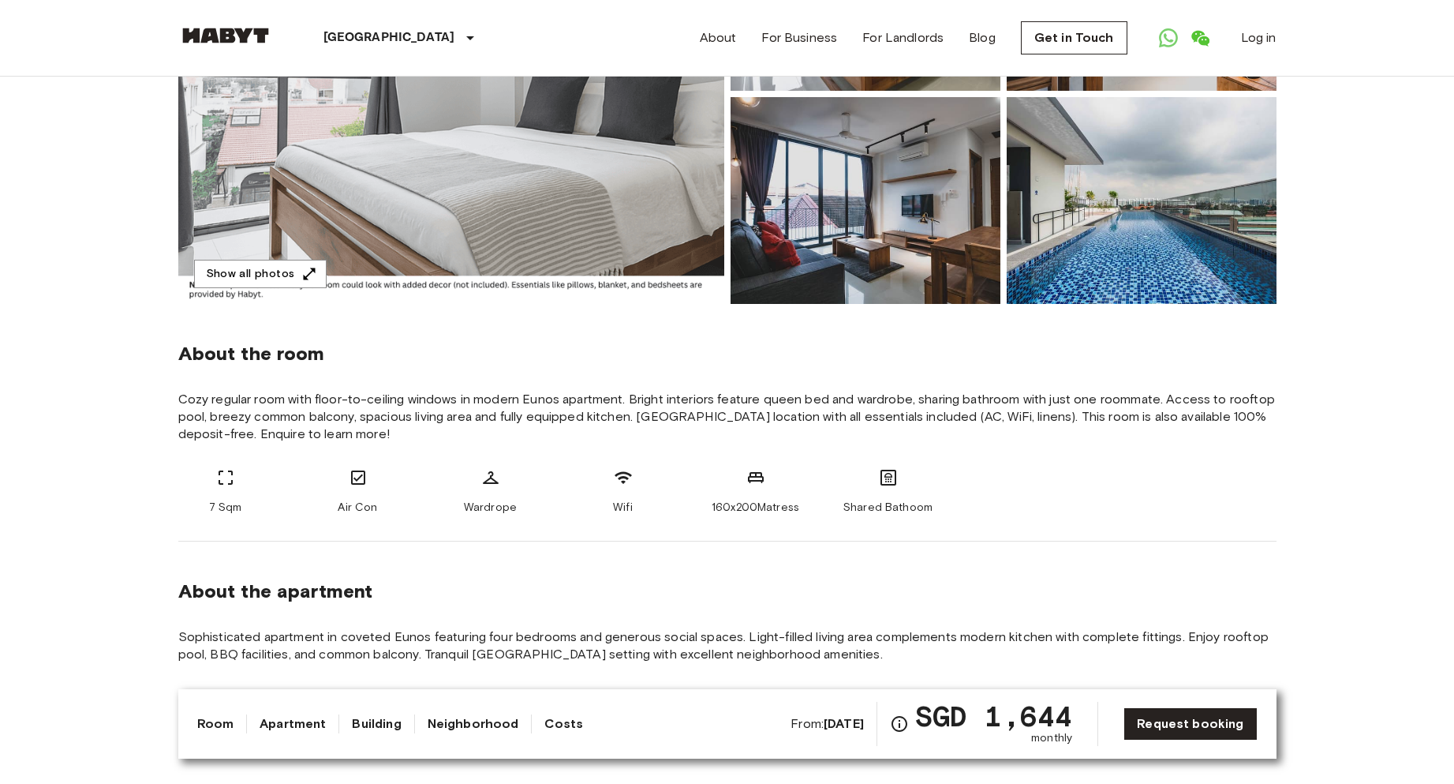
scroll to position [79, 0]
